Goal: Task Accomplishment & Management: Manage account settings

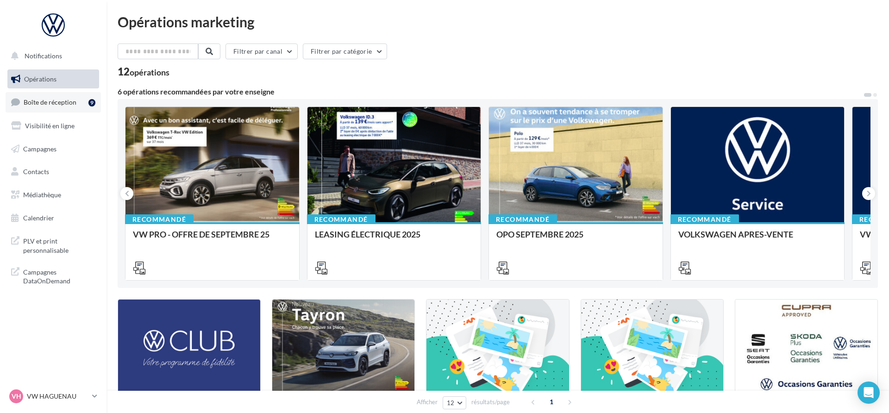
click at [83, 99] on link "Boîte de réception 9" at bounding box center [53, 102] width 95 height 20
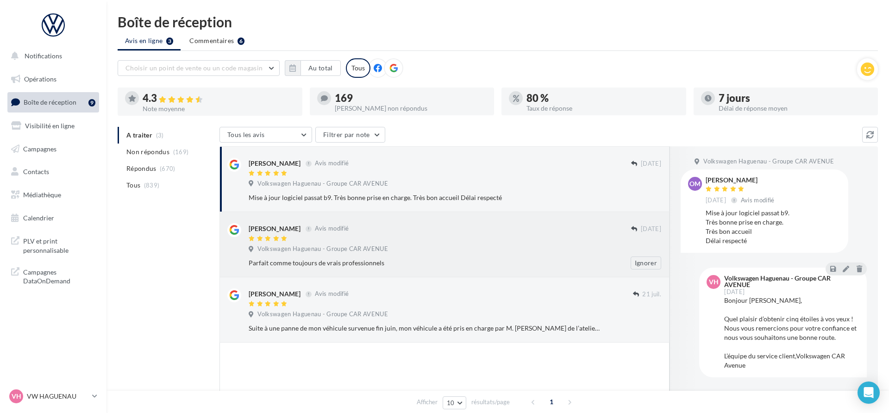
click at [331, 241] on div at bounding box center [440, 239] width 382 height 8
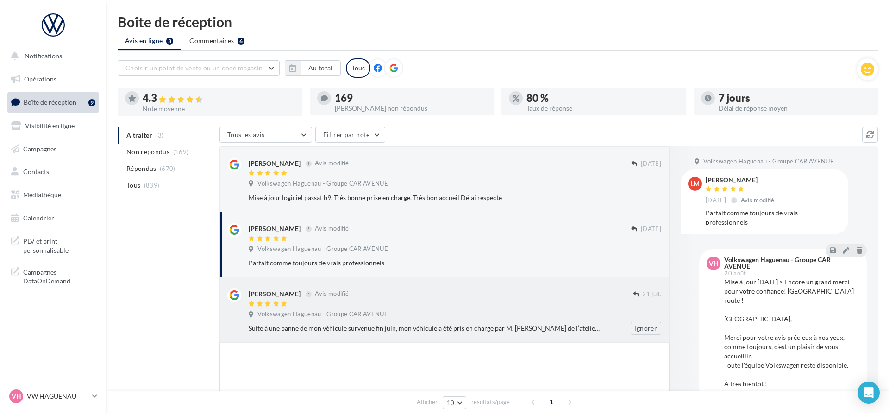
click at [331, 295] on div "Aline Isel Avis modifié" at bounding box center [441, 293] width 384 height 10
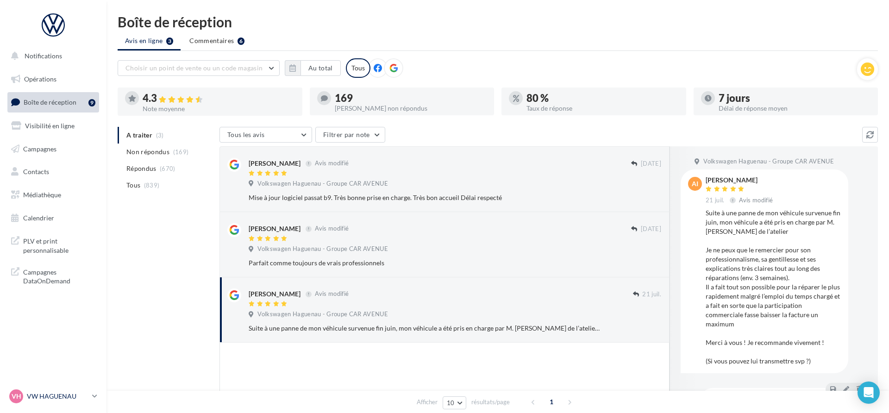
click at [64, 393] on p "VW HAGUENAU" at bounding box center [58, 396] width 62 height 9
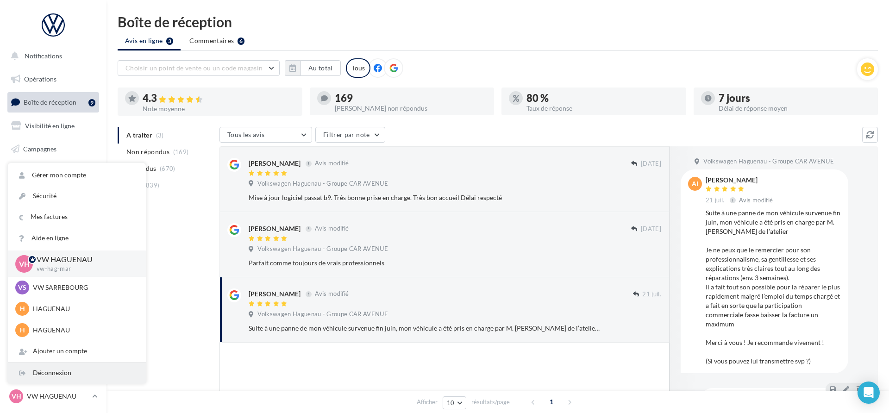
click at [66, 376] on div "Déconnexion" at bounding box center [77, 372] width 138 height 21
